Goal: Check status: Check status

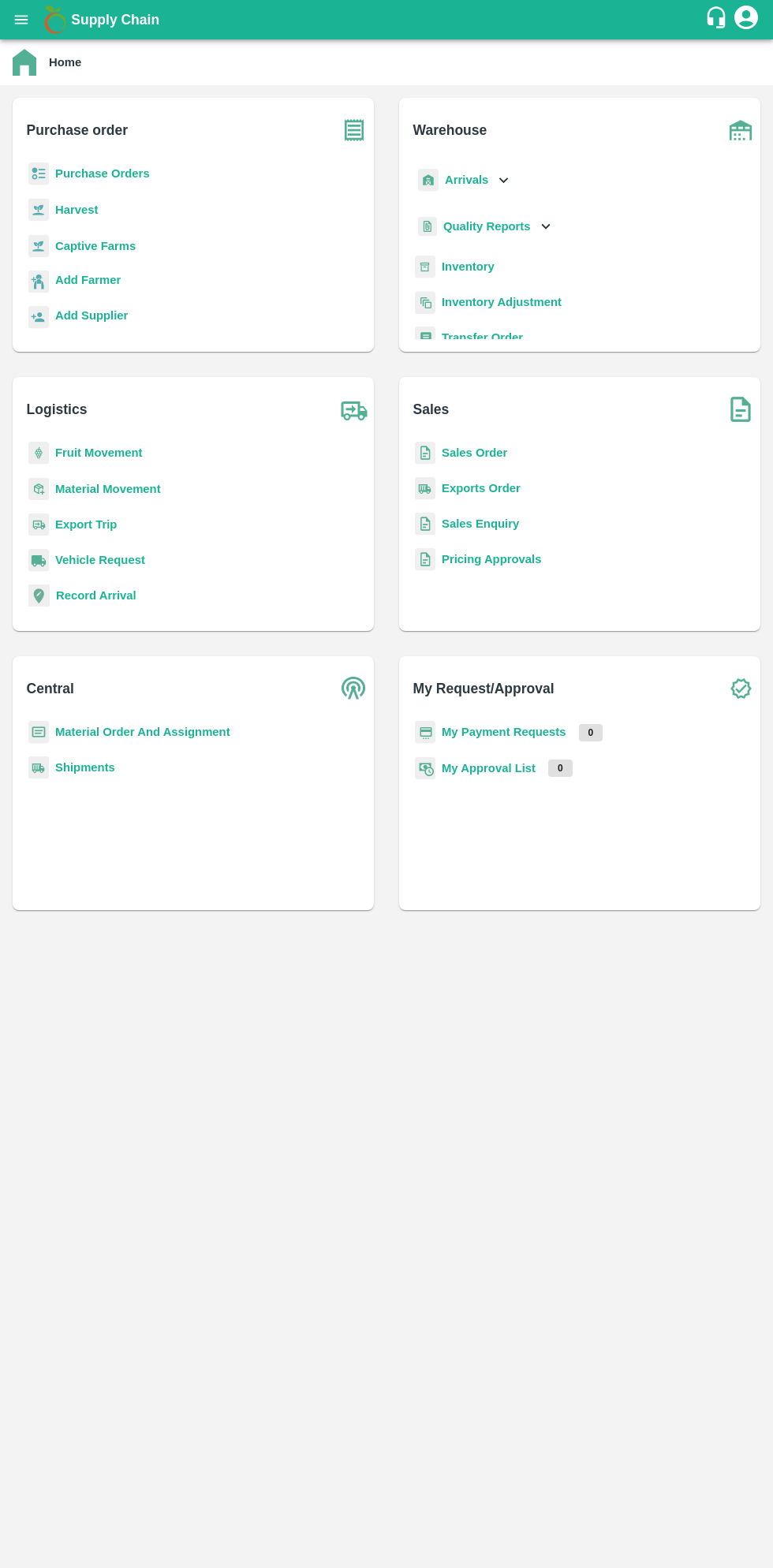
click at [75, 19] on b "Supply Chain" at bounding box center [114, 19] width 88 height 16
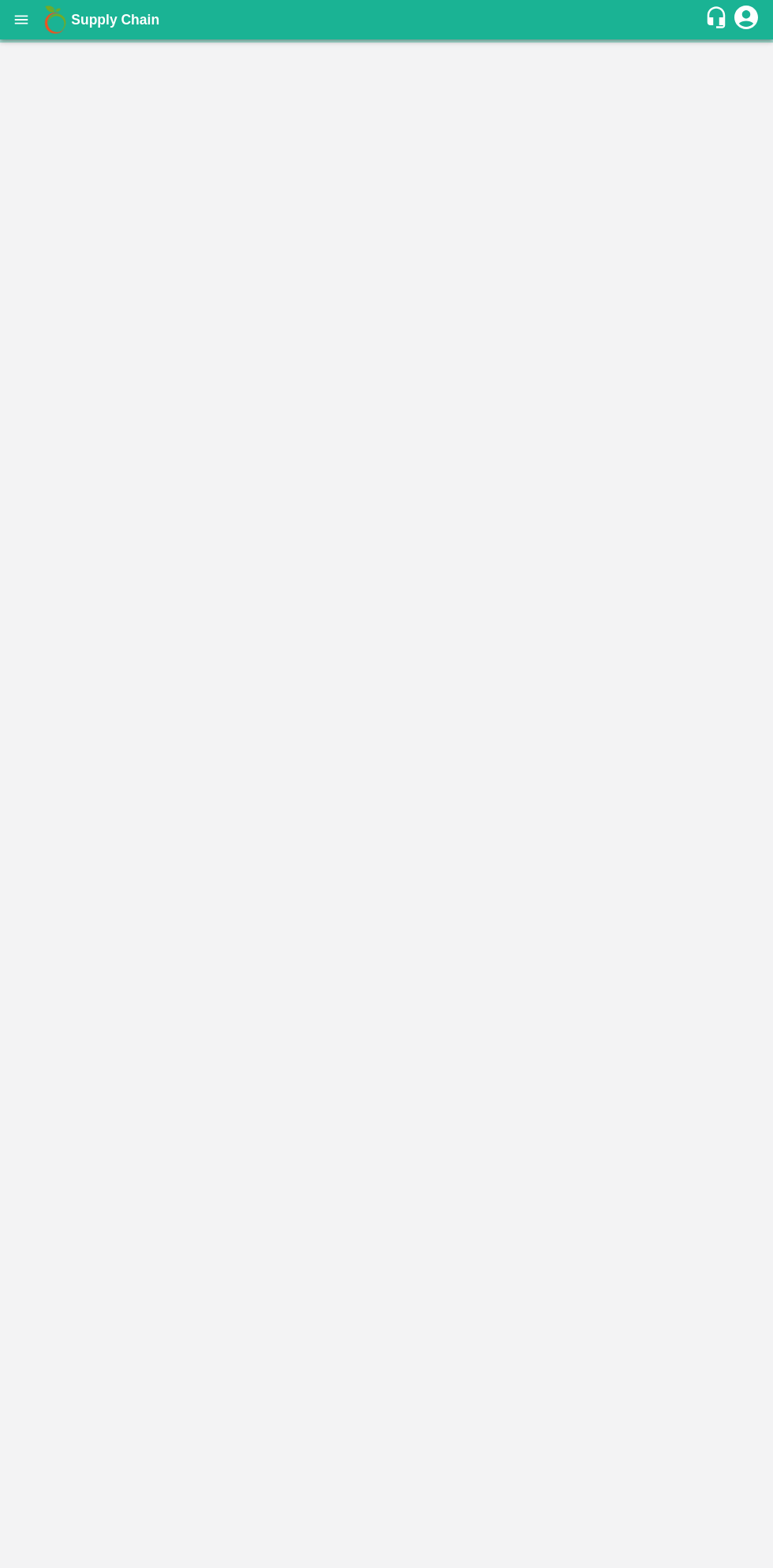
click at [77, 19] on b "Supply Chain" at bounding box center [114, 19] width 88 height 16
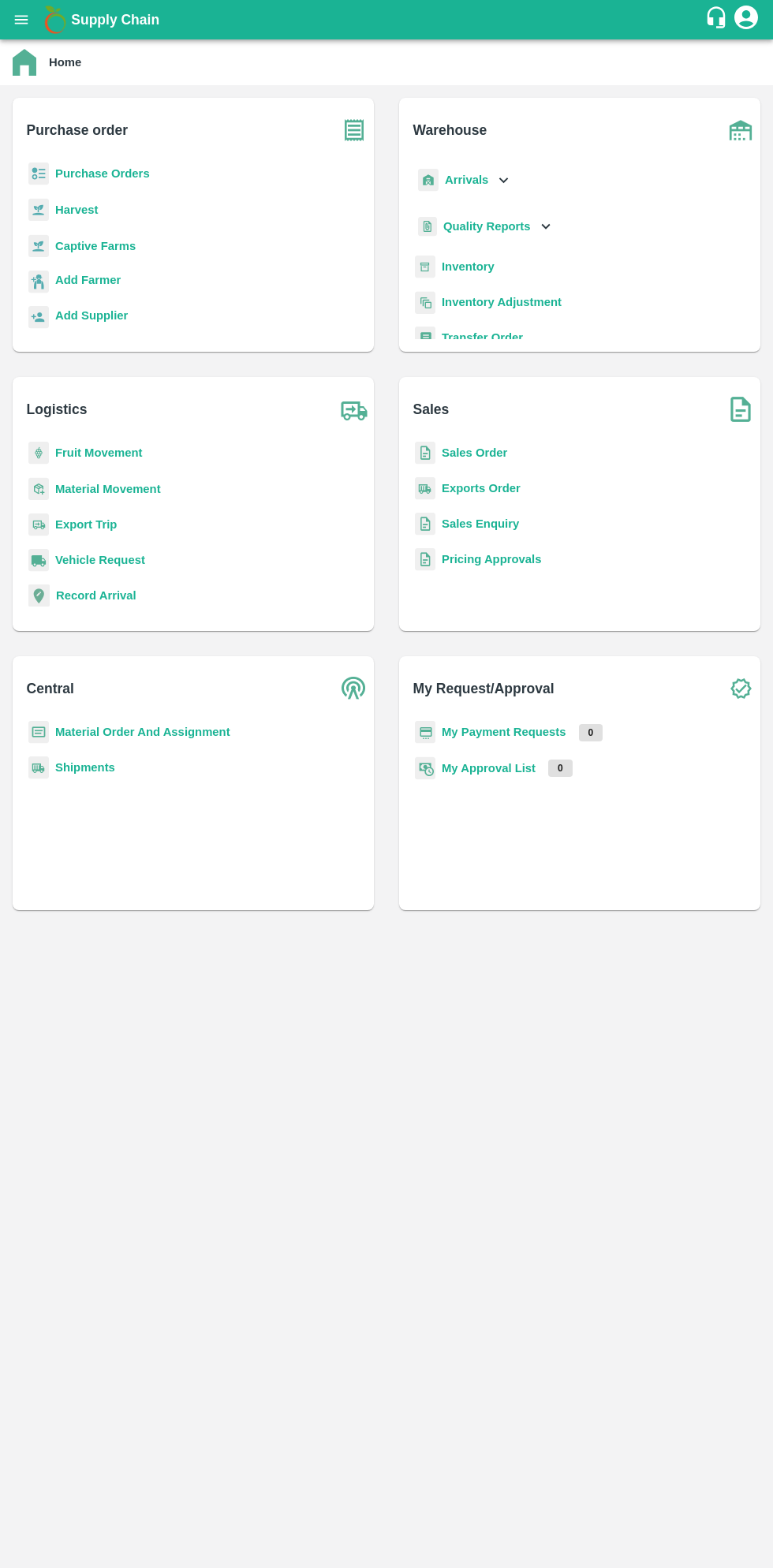
click at [30, 28] on button "open drawer" at bounding box center [21, 19] width 36 height 36
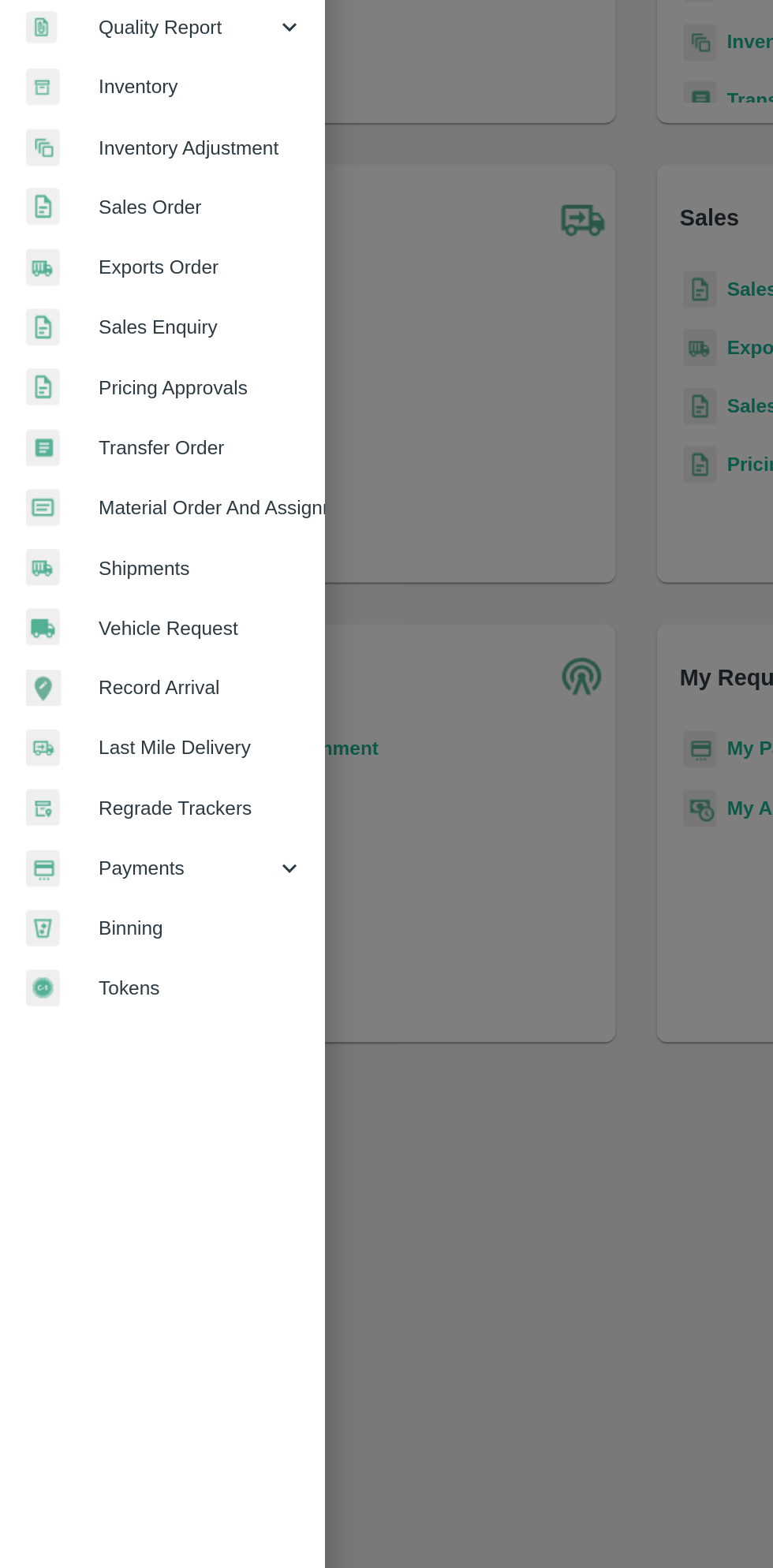
click at [92, 818] on div "Payments" at bounding box center [98, 804] width 197 height 36
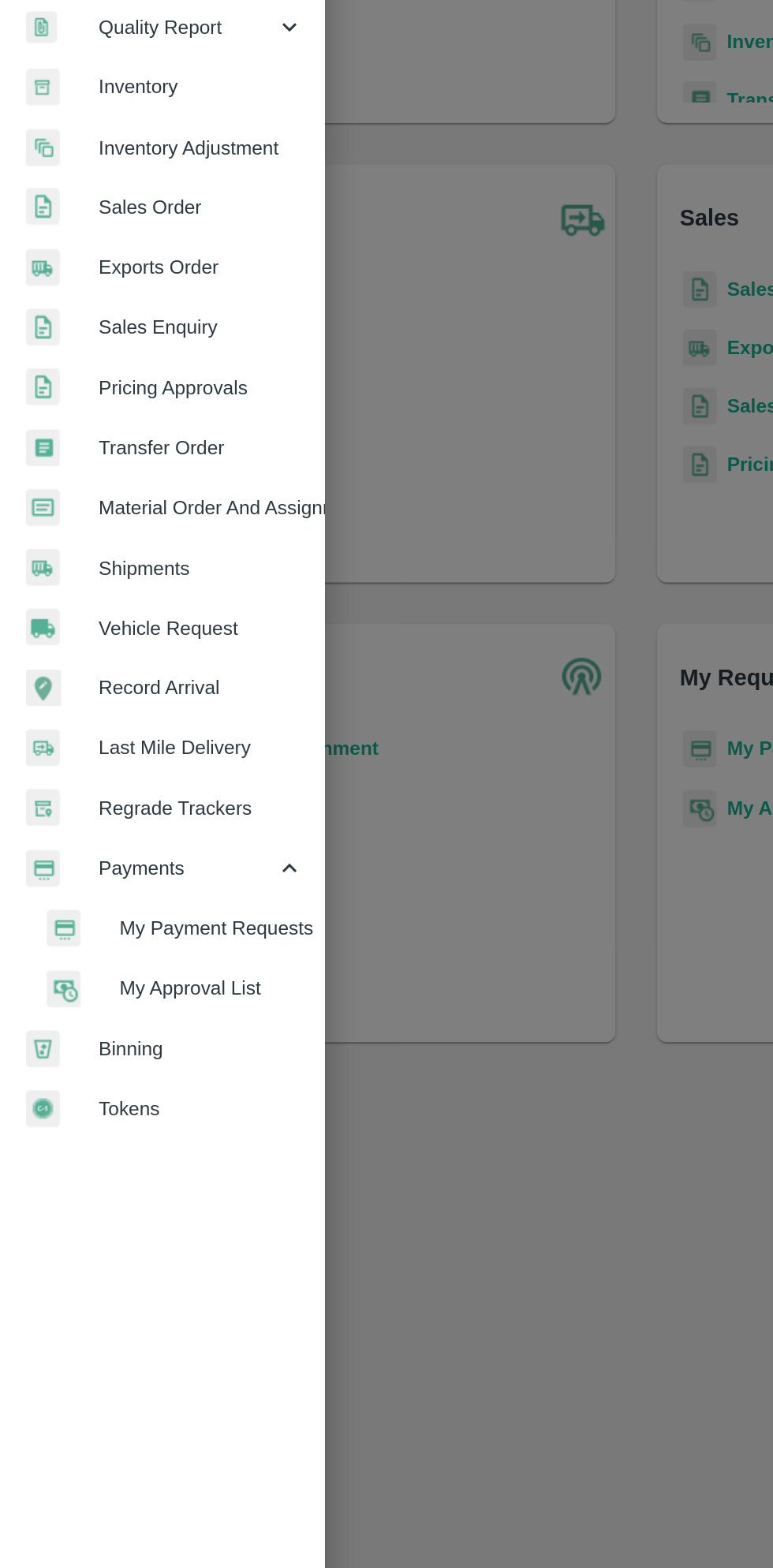
click at [133, 836] on span "My Payment Requests" at bounding box center [128, 840] width 112 height 18
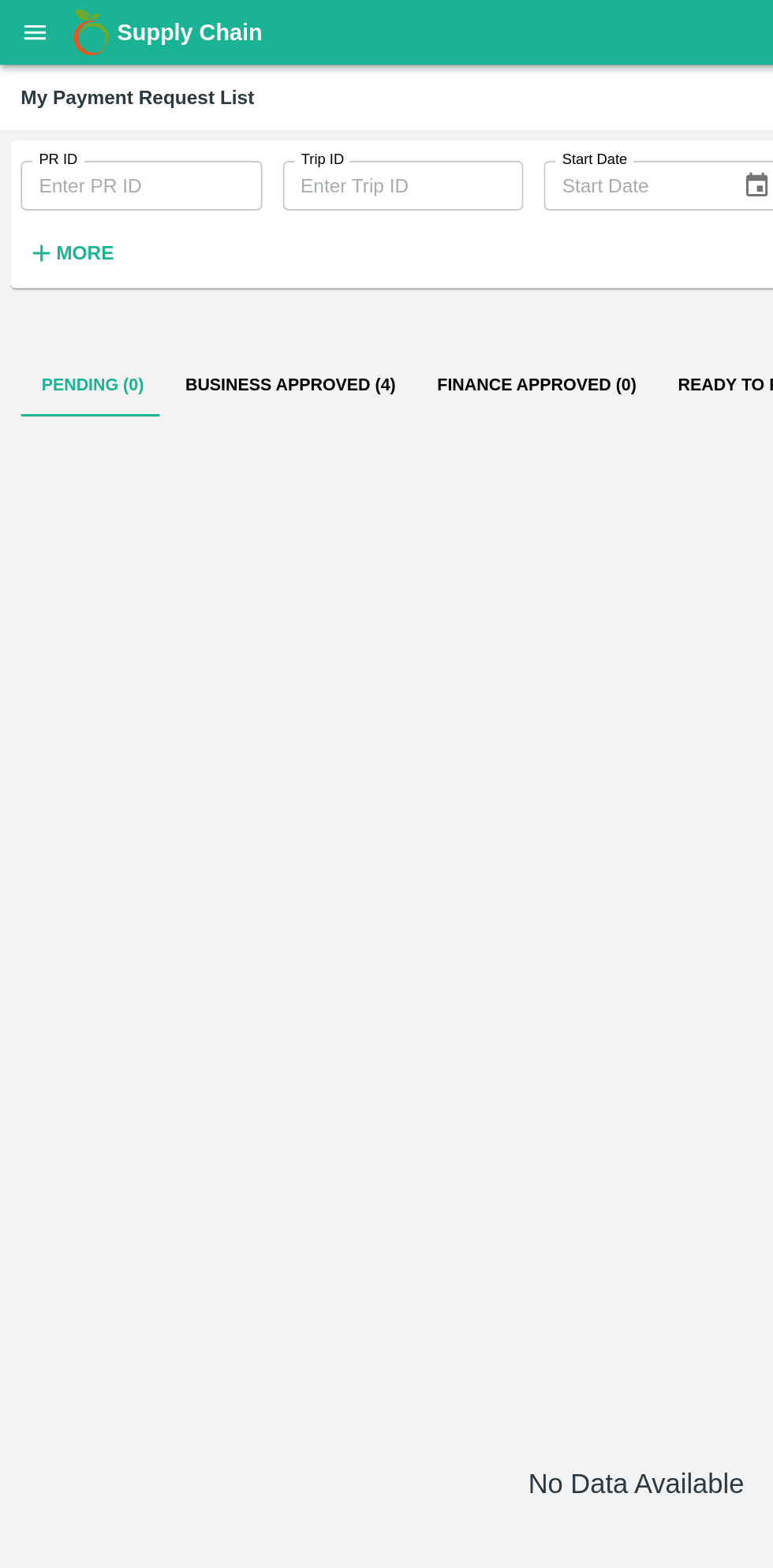
click at [162, 239] on button "Business Approved (4)" at bounding box center [176, 234] width 153 height 38
